Goal: Transaction & Acquisition: Purchase product/service

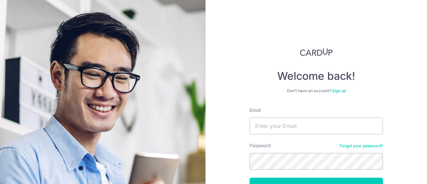
scroll to position [47, 0]
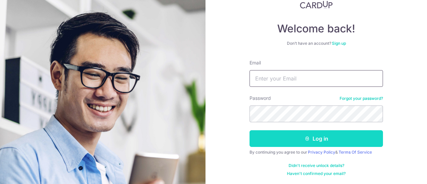
type input "[EMAIL_ADDRESS][DOMAIN_NAME]"
click at [281, 143] on button "Log in" at bounding box center [315, 138] width 133 height 17
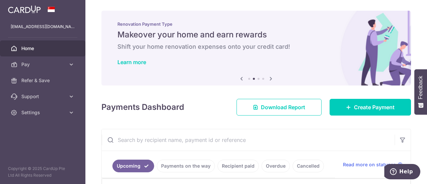
scroll to position [126, 0]
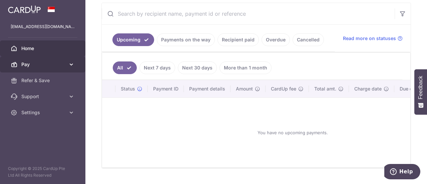
click at [41, 70] on link "Pay" at bounding box center [42, 64] width 85 height 16
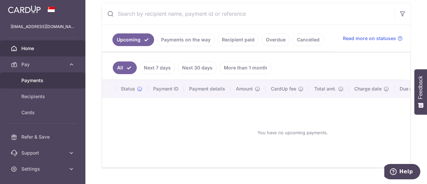
click at [45, 77] on span "Payments" at bounding box center [43, 80] width 44 height 7
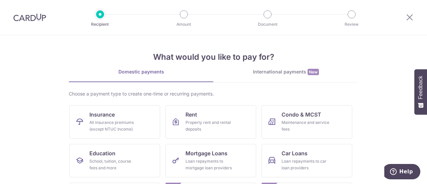
scroll to position [114, 0]
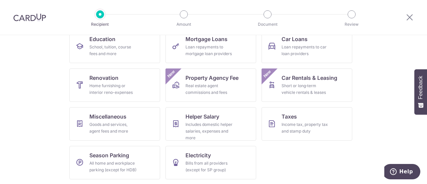
click at [414, 16] on div at bounding box center [409, 17] width 35 height 35
click at [408, 17] on icon at bounding box center [410, 17] width 8 height 8
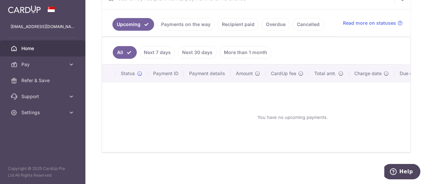
scroll to position [91, 0]
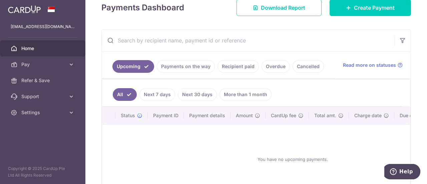
click at [161, 90] on link "Next 7 days" at bounding box center [157, 94] width 36 height 13
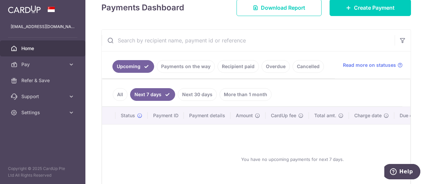
click at [248, 92] on link "More than 1 month" at bounding box center [245, 94] width 52 height 13
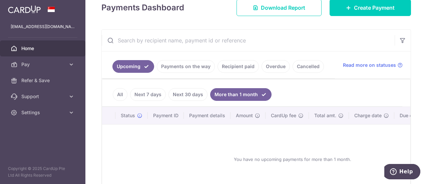
click at [124, 93] on link "All" at bounding box center [120, 94] width 15 height 13
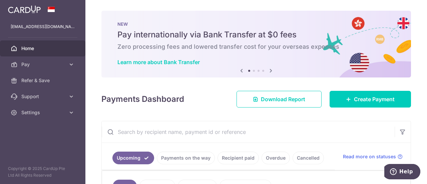
scroll to position [0, 0]
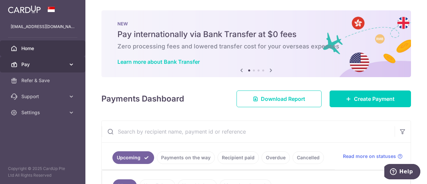
click at [35, 65] on span "Pay" at bounding box center [43, 64] width 44 height 7
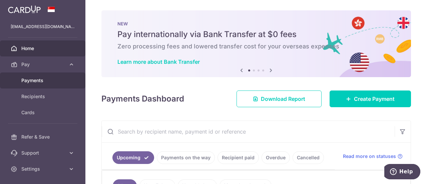
click at [36, 80] on span "Payments" at bounding box center [43, 80] width 44 height 7
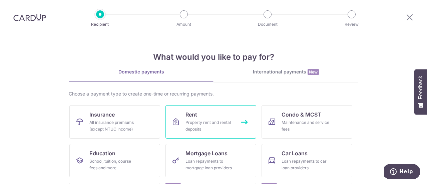
click at [212, 121] on div "Property rent and rental deposits" at bounding box center [209, 125] width 48 height 13
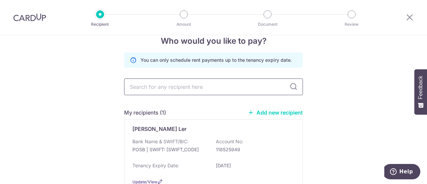
scroll to position [61, 0]
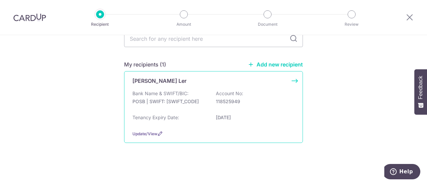
click at [206, 107] on div "Bank Name & SWIFT/BIC: POSB | SWIFT: DBSSSGSGXXX Account No: 118525949" at bounding box center [213, 100] width 162 height 21
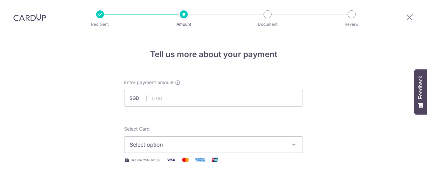
click at [191, 94] on input "text" at bounding box center [213, 98] width 179 height 17
type input "4,000.00"
click at [193, 148] on span "Select option" at bounding box center [207, 144] width 155 height 8
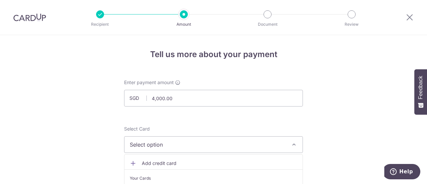
click at [193, 148] on span "Select option" at bounding box center [207, 144] width 155 height 8
click at [291, 142] on icon "button" at bounding box center [294, 144] width 7 height 7
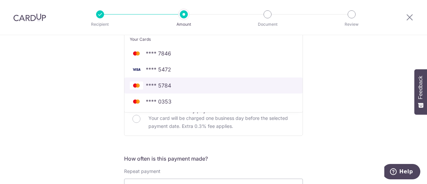
scroll to position [140, 0]
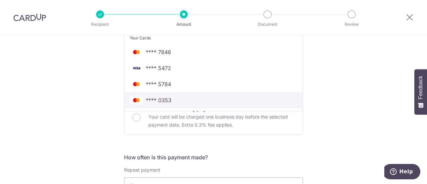
click at [194, 102] on span "**** 0353" at bounding box center [213, 100] width 167 height 8
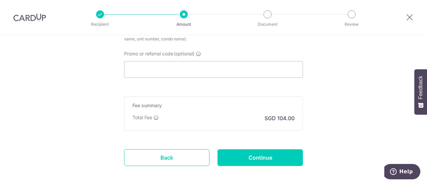
scroll to position [423, 0]
click at [168, 71] on input "Promo or referral code (optional)" at bounding box center [213, 69] width 179 height 17
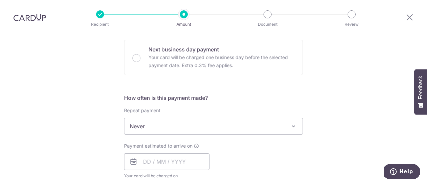
scroll to position [199, 0]
type input "SAVERENT179"
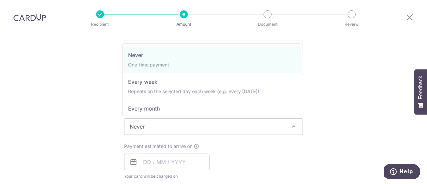
click at [167, 132] on span "Never" at bounding box center [213, 126] width 178 height 16
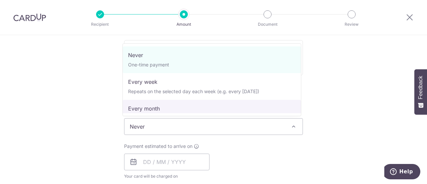
select select "3"
type input "[DATE]"
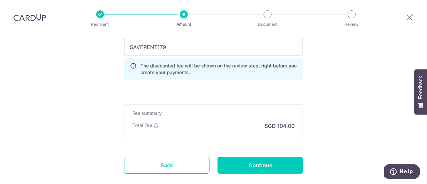
scroll to position [452, 0]
